Goal: Information Seeking & Learning: Understand process/instructions

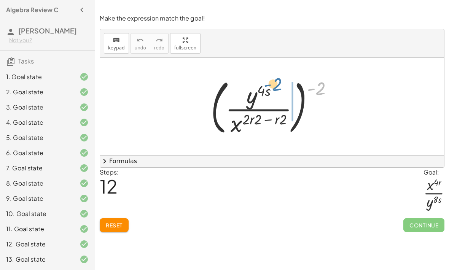
drag, startPoint x: 318, startPoint y: 89, endPoint x: 267, endPoint y: 85, distance: 50.8
click at [267, 85] on div at bounding box center [274, 106] width 135 height 63
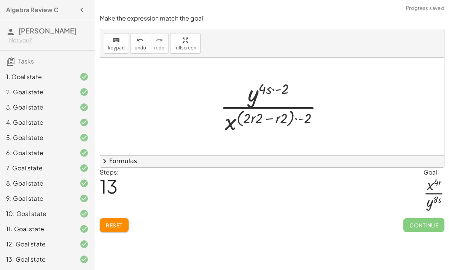
click at [272, 88] on div at bounding box center [275, 106] width 118 height 59
drag, startPoint x: 264, startPoint y: 87, endPoint x: 284, endPoint y: 90, distance: 20.3
drag, startPoint x: 266, startPoint y: 90, endPoint x: 281, endPoint y: 89, distance: 15.6
drag, startPoint x: 305, startPoint y: 119, endPoint x: 276, endPoint y: 119, distance: 29.3
click at [276, 119] on div at bounding box center [275, 106] width 118 height 59
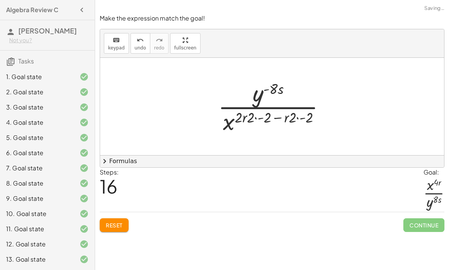
click at [295, 120] on div at bounding box center [274, 106] width 121 height 59
click at [298, 117] on div at bounding box center [274, 106] width 121 height 59
click at [303, 117] on div at bounding box center [275, 106] width 114 height 59
click at [287, 118] on div at bounding box center [275, 106] width 104 height 59
click at [274, 118] on div at bounding box center [275, 106] width 104 height 59
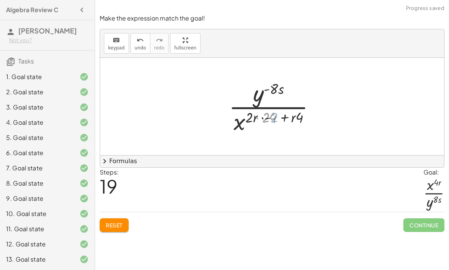
click at [268, 119] on div at bounding box center [275, 106] width 97 height 59
drag, startPoint x: 293, startPoint y: 118, endPoint x: 284, endPoint y: 120, distance: 9.0
click at [293, 118] on div at bounding box center [275, 106] width 100 height 59
click at [283, 117] on div at bounding box center [275, 106] width 100 height 59
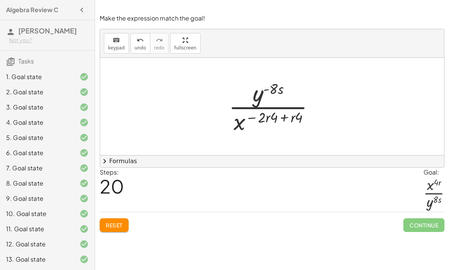
drag, startPoint x: 254, startPoint y: 118, endPoint x: 285, endPoint y: 118, distance: 30.8
click at [285, 118] on div at bounding box center [275, 106] width 100 height 59
drag, startPoint x: 256, startPoint y: 118, endPoint x: 281, endPoint y: 117, distance: 24.7
click at [281, 117] on div at bounding box center [274, 106] width 87 height 59
click at [255, 123] on div at bounding box center [274, 106] width 87 height 59
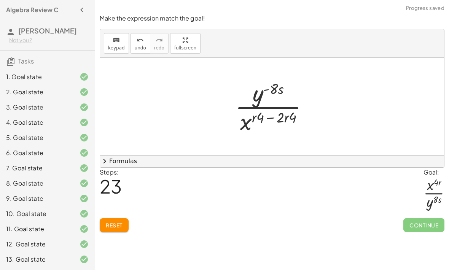
click at [118, 222] on span "Reset" at bounding box center [114, 225] width 17 height 7
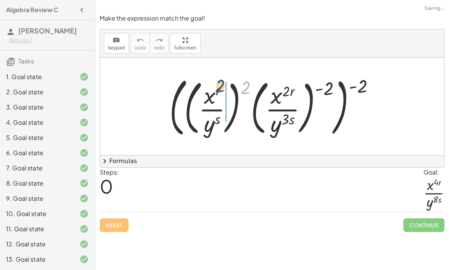
drag, startPoint x: 249, startPoint y: 88, endPoint x: 217, endPoint y: 89, distance: 32.4
click at [217, 89] on div at bounding box center [275, 107] width 219 height 68
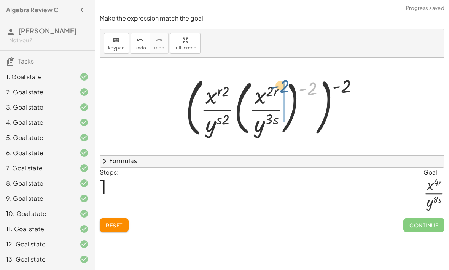
drag, startPoint x: 310, startPoint y: 91, endPoint x: 280, endPoint y: 90, distance: 29.3
click at [280, 90] on div at bounding box center [275, 107] width 186 height 68
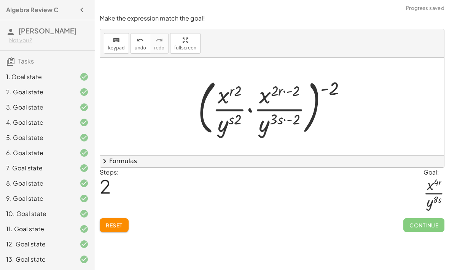
click at [288, 91] on div at bounding box center [275, 106] width 162 height 63
click at [287, 121] on div at bounding box center [275, 106] width 162 height 63
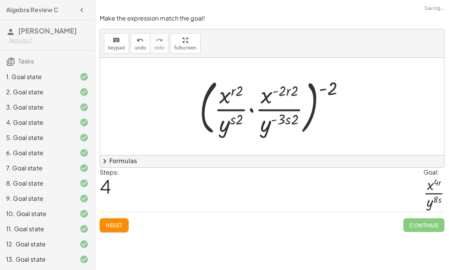
click at [234, 95] on div at bounding box center [275, 106] width 159 height 63
click at [279, 91] on div at bounding box center [275, 106] width 159 height 63
drag, startPoint x: 264, startPoint y: 100, endPoint x: 217, endPoint y: 102, distance: 46.4
click at [217, 102] on div at bounding box center [275, 106] width 159 height 63
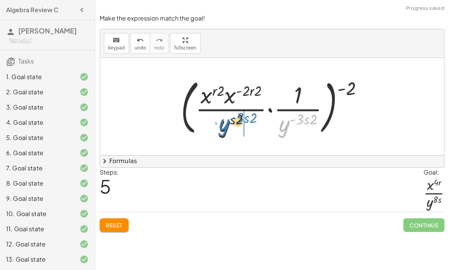
drag, startPoint x: 283, startPoint y: 130, endPoint x: 223, endPoint y: 129, distance: 60.1
click at [223, 129] on div at bounding box center [275, 106] width 196 height 63
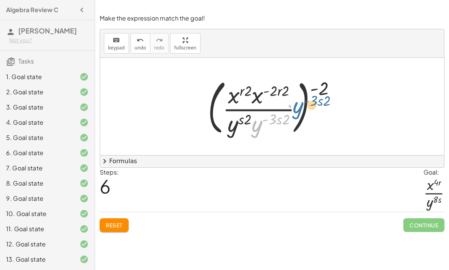
drag, startPoint x: 258, startPoint y: 129, endPoint x: 299, endPoint y: 110, distance: 45.6
click at [299, 110] on div at bounding box center [275, 106] width 142 height 63
click at [118, 223] on span "Reset" at bounding box center [114, 225] width 17 height 7
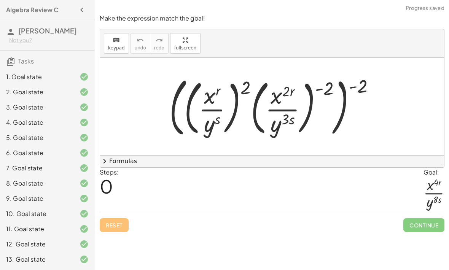
click at [214, 96] on div at bounding box center [275, 107] width 219 height 68
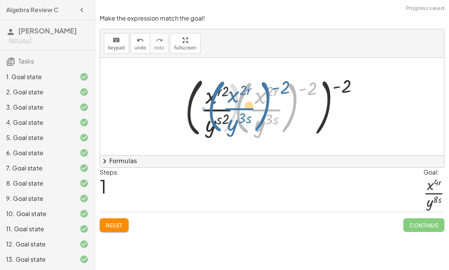
drag, startPoint x: 246, startPoint y: 86, endPoint x: 229, endPoint y: 84, distance: 17.7
click at [229, 84] on div at bounding box center [275, 107] width 186 height 68
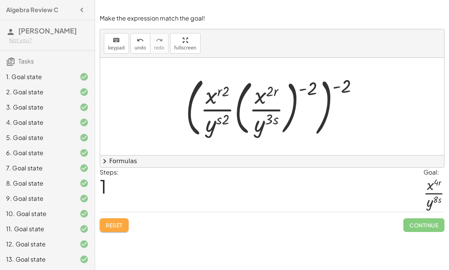
click at [111, 230] on button "Reset" at bounding box center [114, 225] width 29 height 14
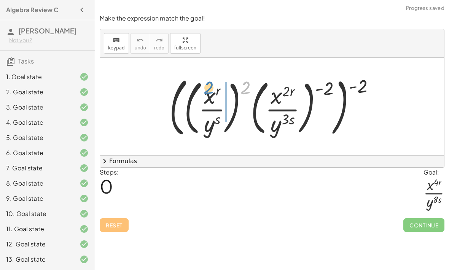
drag, startPoint x: 245, startPoint y: 89, endPoint x: 209, endPoint y: 97, distance: 37.0
click at [209, 97] on div at bounding box center [275, 107] width 219 height 68
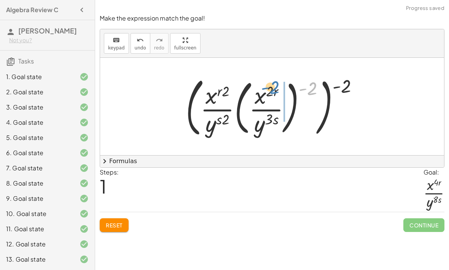
drag, startPoint x: 307, startPoint y: 86, endPoint x: 271, endPoint y: 92, distance: 37.0
click at [271, 92] on div at bounding box center [275, 107] width 186 height 68
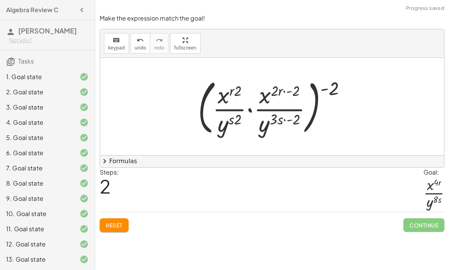
click at [290, 92] on div at bounding box center [275, 106] width 162 height 63
click at [289, 123] on div at bounding box center [275, 106] width 162 height 63
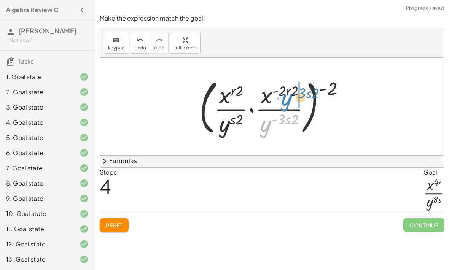
drag, startPoint x: 263, startPoint y: 127, endPoint x: 284, endPoint y: 100, distance: 34.2
click at [284, 100] on div at bounding box center [275, 106] width 159 height 63
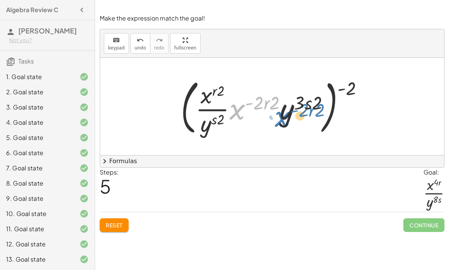
drag, startPoint x: 235, startPoint y: 115, endPoint x: 279, endPoint y: 127, distance: 45.1
click at [279, 127] on div at bounding box center [275, 106] width 196 height 63
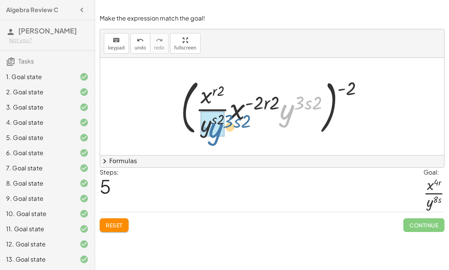
drag, startPoint x: 288, startPoint y: 117, endPoint x: 211, endPoint y: 134, distance: 78.7
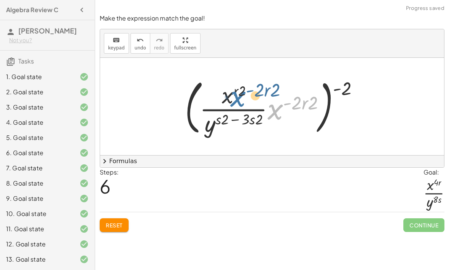
drag, startPoint x: 275, startPoint y: 114, endPoint x: 240, endPoint y: 102, distance: 36.9
click at [240, 102] on div at bounding box center [275, 106] width 188 height 63
drag, startPoint x: 279, startPoint y: 112, endPoint x: 234, endPoint y: 100, distance: 45.8
click at [234, 100] on div at bounding box center [275, 106] width 188 height 63
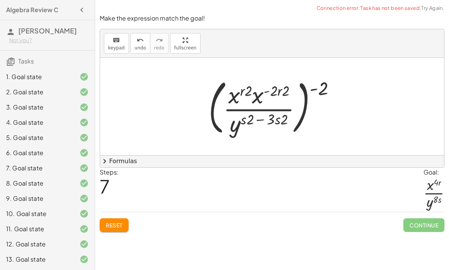
click at [278, 92] on div at bounding box center [275, 106] width 141 height 63
click at [264, 91] on div at bounding box center [275, 106] width 141 height 63
click at [245, 91] on div at bounding box center [275, 106] width 141 height 63
click at [263, 113] on div at bounding box center [275, 106] width 141 height 63
click at [265, 116] on div at bounding box center [275, 106] width 141 height 63
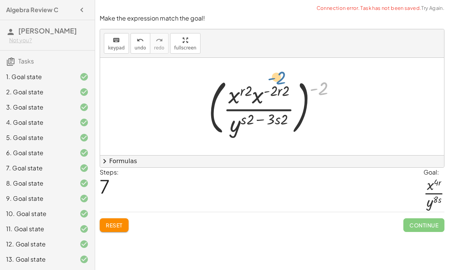
drag, startPoint x: 325, startPoint y: 86, endPoint x: 282, endPoint y: 76, distance: 45.0
click at [282, 76] on div at bounding box center [275, 106] width 141 height 63
drag, startPoint x: 326, startPoint y: 88, endPoint x: 282, endPoint y: 91, distance: 44.2
click at [282, 91] on div at bounding box center [275, 106] width 141 height 63
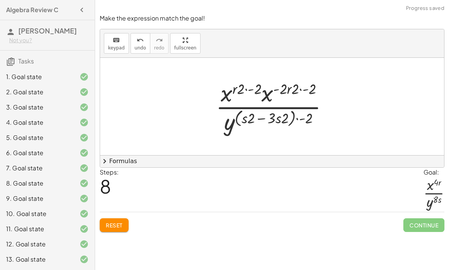
click at [249, 92] on div at bounding box center [275, 106] width 126 height 59
click at [300, 90] on div at bounding box center [274, 106] width 119 height 59
click at [295, 90] on div at bounding box center [274, 106] width 119 height 59
click at [301, 118] on div at bounding box center [274, 106] width 119 height 59
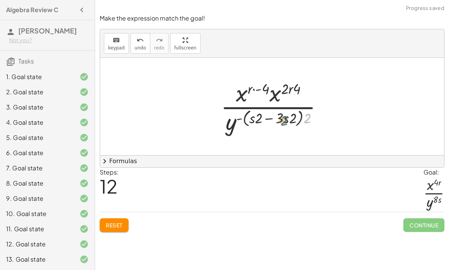
drag, startPoint x: 306, startPoint y: 118, endPoint x: 275, endPoint y: 119, distance: 30.8
click at [275, 119] on div at bounding box center [275, 106] width 116 height 59
click at [305, 113] on div at bounding box center [275, 106] width 116 height 59
click at [300, 113] on div at bounding box center [275, 106] width 116 height 59
click at [303, 121] on div at bounding box center [274, 106] width 123 height 59
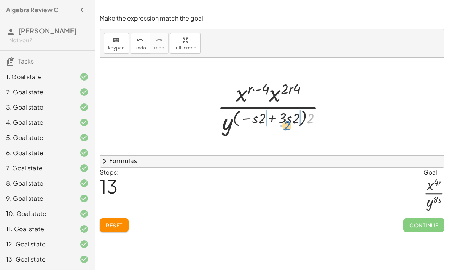
drag, startPoint x: 313, startPoint y: 121, endPoint x: 271, endPoint y: 121, distance: 42.2
click at [271, 121] on div at bounding box center [274, 106] width 123 height 59
click at [261, 118] on div at bounding box center [275, 106] width 120 height 59
click at [273, 118] on div at bounding box center [275, 106] width 120 height 59
drag, startPoint x: 289, startPoint y: 117, endPoint x: 293, endPoint y: 118, distance: 3.8
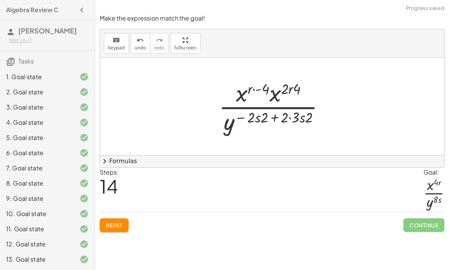
click at [289, 117] on div at bounding box center [275, 106] width 120 height 59
click at [293, 118] on div at bounding box center [274, 106] width 109 height 59
click at [250, 120] on div at bounding box center [274, 106] width 109 height 59
click at [285, 119] on div at bounding box center [274, 106] width 109 height 59
click at [277, 118] on div at bounding box center [274, 106] width 109 height 59
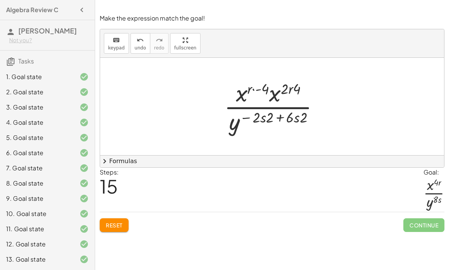
click at [247, 118] on div at bounding box center [274, 106] width 109 height 59
drag, startPoint x: 269, startPoint y: 119, endPoint x: 256, endPoint y: 123, distance: 13.1
drag, startPoint x: 300, startPoint y: 119, endPoint x: 287, endPoint y: 119, distance: 12.9
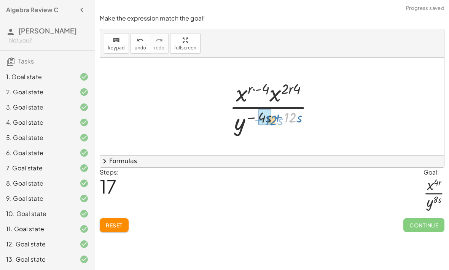
drag, startPoint x: 291, startPoint y: 116, endPoint x: 272, endPoint y: 119, distance: 19.2
click at [272, 119] on div at bounding box center [275, 106] width 99 height 59
click at [255, 89] on div at bounding box center [275, 106] width 96 height 59
click at [258, 89] on div at bounding box center [275, 106] width 96 height 59
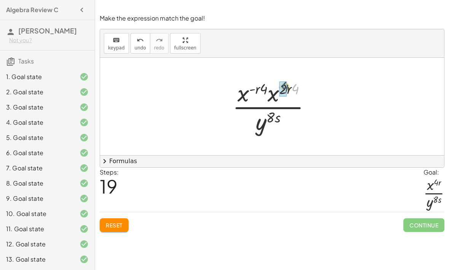
drag, startPoint x: 294, startPoint y: 90, endPoint x: 284, endPoint y: 88, distance: 10.1
drag, startPoint x: 289, startPoint y: 91, endPoint x: 323, endPoint y: 108, distance: 38.1
click at [268, 91] on div at bounding box center [275, 106] width 86 height 59
drag, startPoint x: 266, startPoint y: 91, endPoint x: 277, endPoint y: 96, distance: 11.4
click at [258, 93] on div at bounding box center [275, 106] width 86 height 59
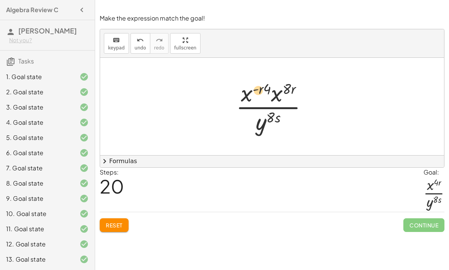
drag, startPoint x: 267, startPoint y: 89, endPoint x: 260, endPoint y: 90, distance: 7.4
click at [260, 90] on div at bounding box center [275, 106] width 86 height 59
drag, startPoint x: 260, startPoint y: 90, endPoint x: 270, endPoint y: 89, distance: 9.6
click at [270, 89] on div at bounding box center [275, 106] width 86 height 59
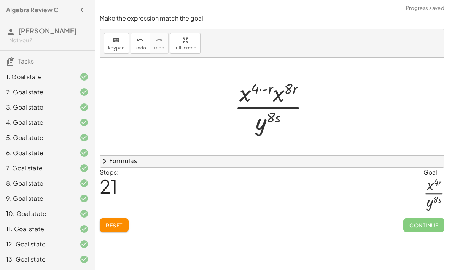
drag, startPoint x: 262, startPoint y: 89, endPoint x: 266, endPoint y: 89, distance: 4.6
click at [261, 89] on div at bounding box center [275, 106] width 89 height 59
drag, startPoint x: 265, startPoint y: 89, endPoint x: 261, endPoint y: 89, distance: 4.6
click at [265, 89] on div at bounding box center [275, 106] width 89 height 59
click at [260, 89] on div at bounding box center [275, 106] width 86 height 59
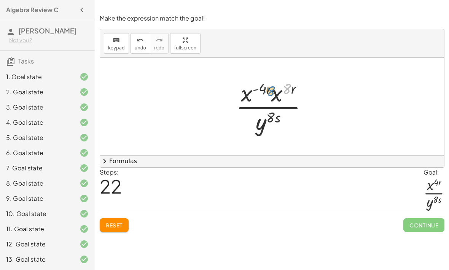
drag, startPoint x: 291, startPoint y: 89, endPoint x: 271, endPoint y: 91, distance: 19.5
click at [271, 91] on div at bounding box center [275, 106] width 86 height 59
drag, startPoint x: 279, startPoint y: 99, endPoint x: 266, endPoint y: 92, distance: 14.0
click at [266, 92] on div at bounding box center [275, 106] width 86 height 59
drag, startPoint x: 288, startPoint y: 88, endPoint x: 271, endPoint y: 91, distance: 17.7
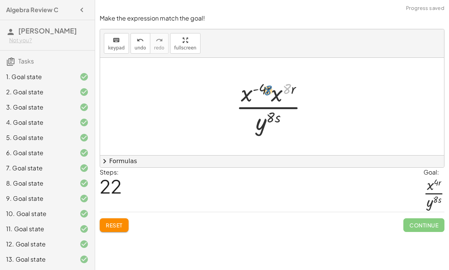
click at [267, 91] on div at bounding box center [275, 106] width 86 height 59
drag, startPoint x: 290, startPoint y: 90, endPoint x: 267, endPoint y: 91, distance: 23.2
click at [267, 91] on div at bounding box center [275, 106] width 86 height 59
click at [126, 225] on button "Reset" at bounding box center [114, 225] width 29 height 14
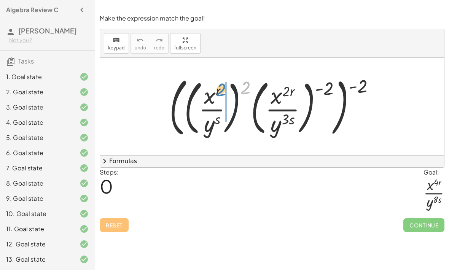
drag, startPoint x: 247, startPoint y: 87, endPoint x: 223, endPoint y: 88, distance: 24.0
click at [223, 89] on div at bounding box center [275, 107] width 219 height 68
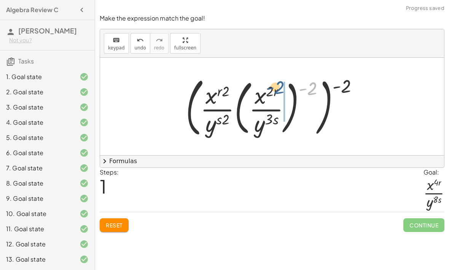
drag, startPoint x: 312, startPoint y: 88, endPoint x: 276, endPoint y: 89, distance: 36.5
click at [276, 89] on div at bounding box center [275, 107] width 186 height 68
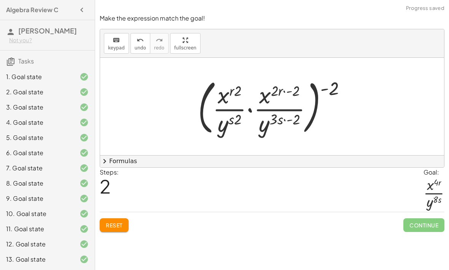
click at [283, 93] on div at bounding box center [275, 106] width 162 height 63
click at [286, 88] on div at bounding box center [275, 106] width 162 height 63
click at [290, 93] on div at bounding box center [275, 106] width 162 height 63
click at [286, 92] on div at bounding box center [275, 106] width 162 height 63
click at [286, 121] on div at bounding box center [275, 106] width 162 height 63
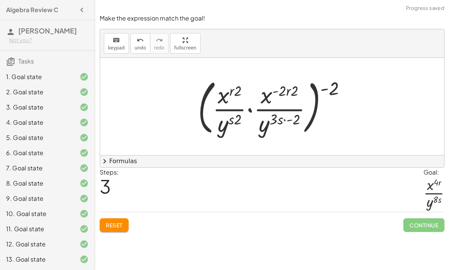
click at [283, 121] on div at bounding box center [275, 106] width 162 height 63
click at [285, 120] on div at bounding box center [275, 106] width 162 height 63
click at [291, 121] on div at bounding box center [275, 106] width 162 height 63
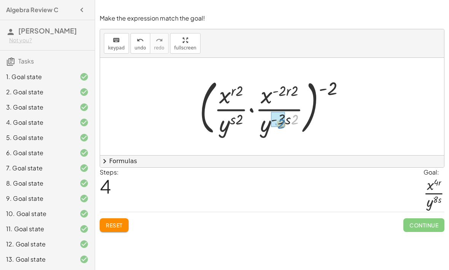
drag, startPoint x: 294, startPoint y: 119, endPoint x: 279, endPoint y: 119, distance: 14.8
click at [297, 90] on div at bounding box center [275, 106] width 158 height 63
click at [297, 74] on div "( · ( · x r · y s ) 2 · ( · x ( · 2 · r ) · y ( · 3 · s ) ) ( - 2 ) ) ( - 2 ) (…" at bounding box center [272, 106] width 168 height 67
drag, startPoint x: 297, startPoint y: 93, endPoint x: 285, endPoint y: 94, distance: 11.4
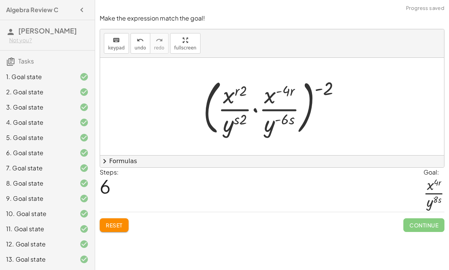
drag, startPoint x: 362, startPoint y: 93, endPoint x: 0, endPoint y: 0, distance: 374.2
click at [0, 0] on html "Algebra Review C Iris Lopez Not you? Tasks 1. Goal state 2. Goal state 3. Goal …" at bounding box center [224, 135] width 449 height 270
drag, startPoint x: 274, startPoint y: 126, endPoint x: 294, endPoint y: 100, distance: 32.8
click at [294, 100] on div at bounding box center [274, 106] width 151 height 63
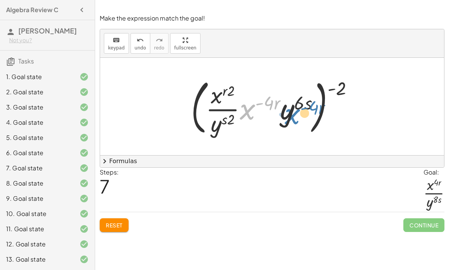
drag, startPoint x: 244, startPoint y: 115, endPoint x: 247, endPoint y: 110, distance: 5.4
click at [247, 110] on div at bounding box center [275, 106] width 176 height 63
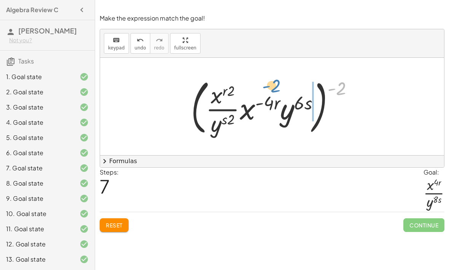
drag, startPoint x: 341, startPoint y: 90, endPoint x: 272, endPoint y: 89, distance: 69.3
click at [272, 89] on div at bounding box center [275, 106] width 176 height 63
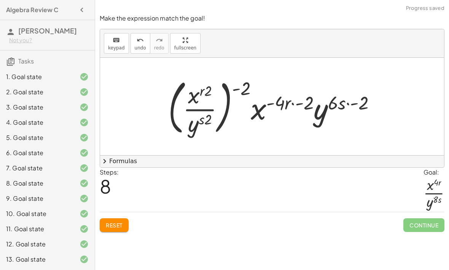
click at [219, 91] on div at bounding box center [274, 106] width 221 height 63
click at [242, 88] on div at bounding box center [274, 106] width 221 height 63
click at [293, 104] on div at bounding box center [274, 106] width 221 height 63
click at [301, 105] on div at bounding box center [274, 106] width 221 height 63
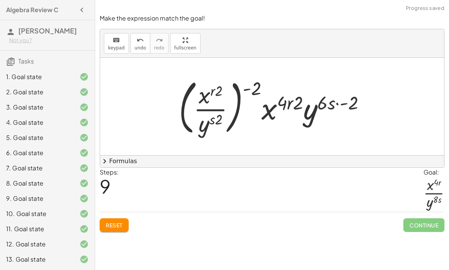
click at [343, 106] on div at bounding box center [275, 106] width 200 height 63
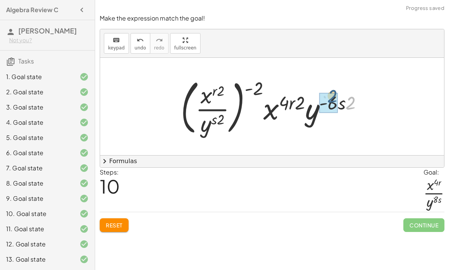
drag, startPoint x: 350, startPoint y: 105, endPoint x: 332, endPoint y: 100, distance: 19.0
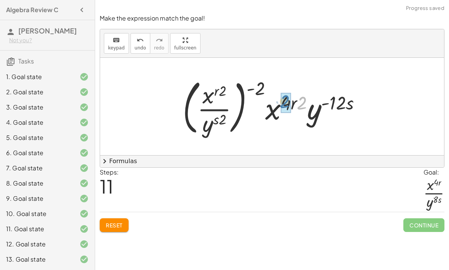
drag, startPoint x: 304, startPoint y: 102, endPoint x: 287, endPoint y: 102, distance: 17.1
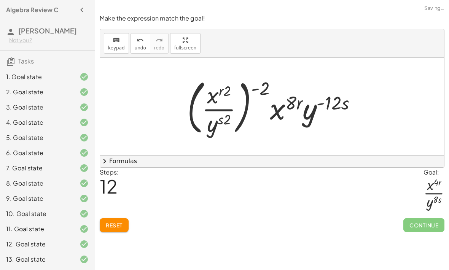
click at [151, 99] on div at bounding box center [272, 106] width 344 height 97
click at [258, 91] on div at bounding box center [274, 106] width 183 height 63
drag, startPoint x: 262, startPoint y: 91, endPoint x: 231, endPoint y: 93, distance: 30.9
click at [231, 93] on div at bounding box center [274, 106] width 183 height 63
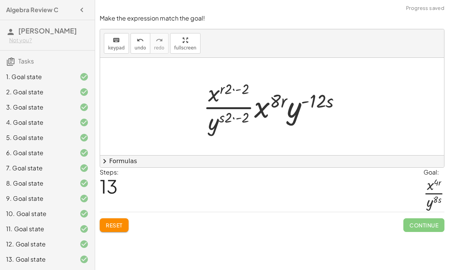
click at [237, 91] on div at bounding box center [274, 106] width 151 height 59
click at [239, 119] on div at bounding box center [274, 106] width 151 height 59
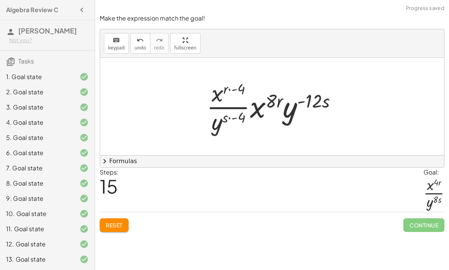
click at [234, 118] on div at bounding box center [275, 106] width 144 height 59
click at [231, 118] on div at bounding box center [275, 106] width 144 height 59
click at [230, 91] on div at bounding box center [275, 106] width 144 height 59
click at [235, 89] on div at bounding box center [275, 106] width 144 height 59
click at [235, 89] on div at bounding box center [275, 106] width 141 height 59
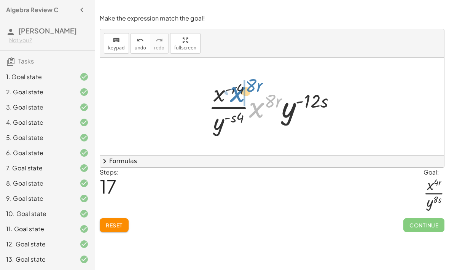
drag, startPoint x: 257, startPoint y: 113, endPoint x: 238, endPoint y: 98, distance: 24.4
click at [238, 98] on div at bounding box center [275, 106] width 141 height 59
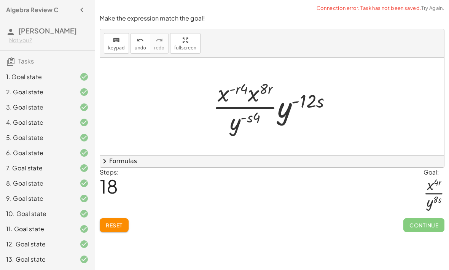
drag, startPoint x: 245, startPoint y: 92, endPoint x: 232, endPoint y: 88, distance: 13.6
click at [232, 88] on div at bounding box center [275, 106] width 132 height 59
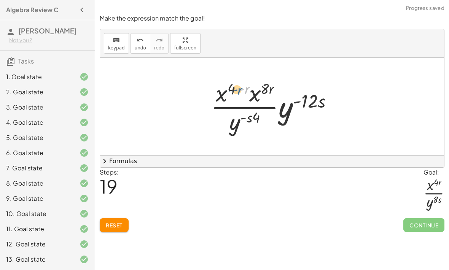
drag, startPoint x: 246, startPoint y: 89, endPoint x: 237, endPoint y: 90, distance: 8.4
click at [238, 90] on div at bounding box center [274, 106] width 135 height 59
click at [236, 89] on div at bounding box center [274, 106] width 135 height 59
click at [240, 89] on div at bounding box center [274, 106] width 135 height 59
click at [241, 89] on div at bounding box center [275, 106] width 132 height 59
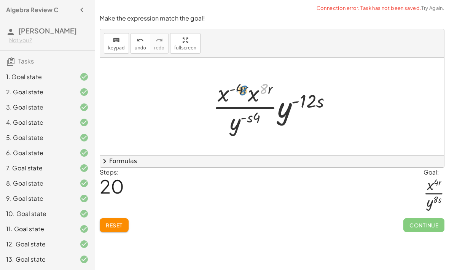
drag, startPoint x: 265, startPoint y: 88, endPoint x: 245, endPoint y: 89, distance: 20.6
click at [245, 89] on div at bounding box center [275, 106] width 132 height 59
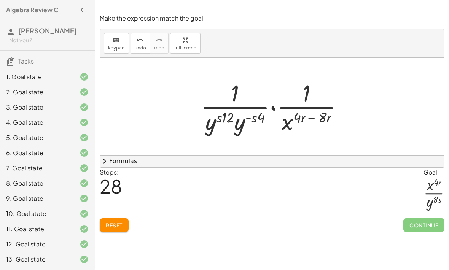
click at [113, 229] on span "Reset" at bounding box center [114, 225] width 17 height 7
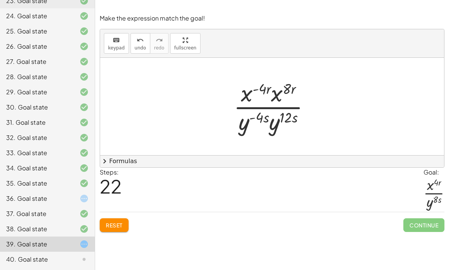
scroll to position [411, 0]
click at [104, 231] on button "Reset" at bounding box center [114, 225] width 29 height 14
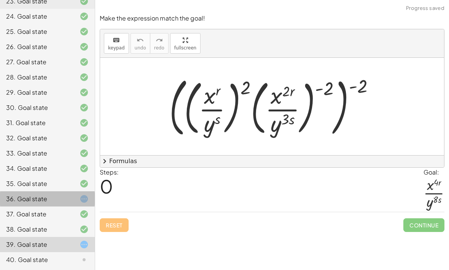
click at [39, 197] on div "36. Goal state" at bounding box center [36, 198] width 61 height 9
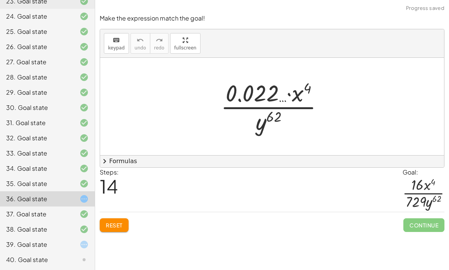
click at [121, 228] on span "Reset" at bounding box center [114, 225] width 17 height 7
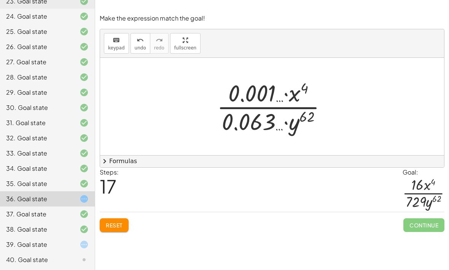
click at [113, 227] on span "Reset" at bounding box center [114, 225] width 17 height 7
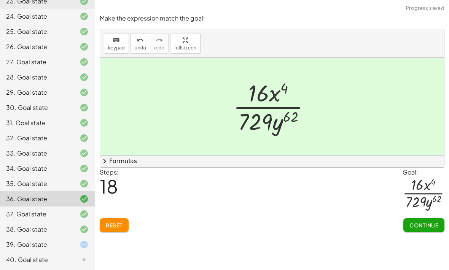
click at [428, 229] on button "Continue" at bounding box center [423, 225] width 41 height 14
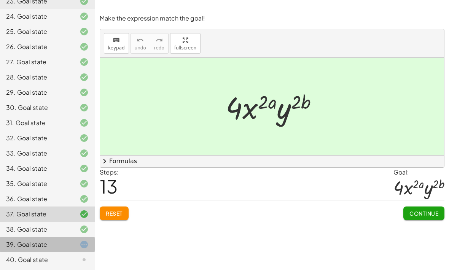
click at [51, 251] on div "39. Goal state" at bounding box center [47, 244] width 95 height 15
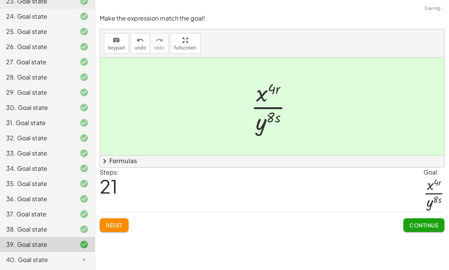
click at [420, 221] on button "Continue" at bounding box center [423, 225] width 41 height 14
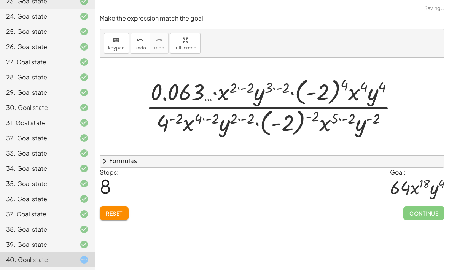
click at [116, 218] on button "Reset" at bounding box center [114, 214] width 29 height 14
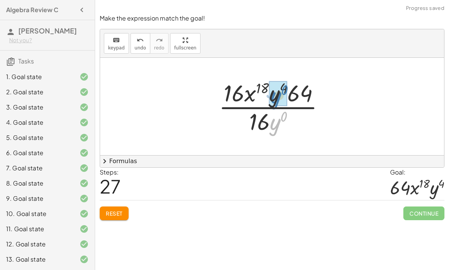
scroll to position [411, 0]
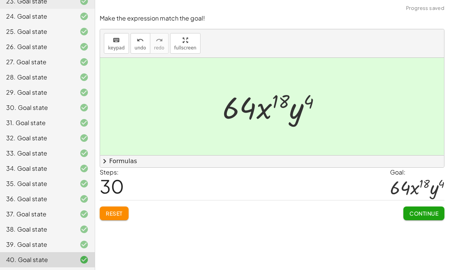
click at [416, 213] on span "Continue" at bounding box center [423, 213] width 29 height 7
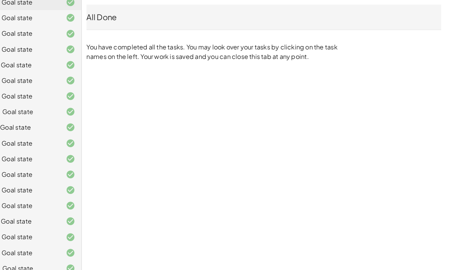
scroll to position [0, 0]
